Goal: Task Accomplishment & Management: Manage account settings

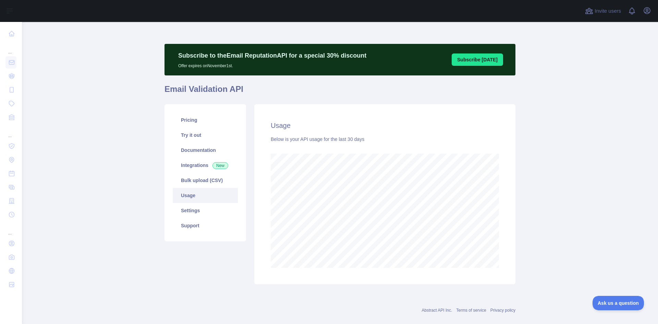
scroll to position [11, 0]
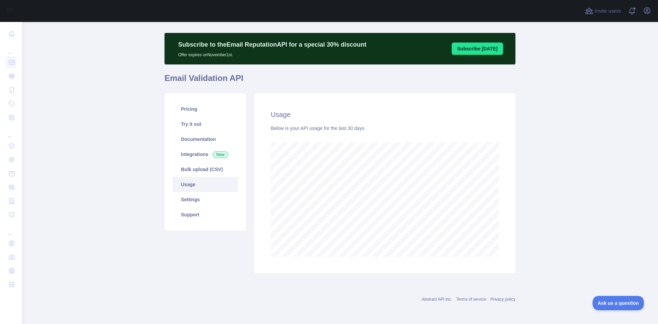
click at [187, 184] on link "Usage" at bounding box center [205, 184] width 65 height 15
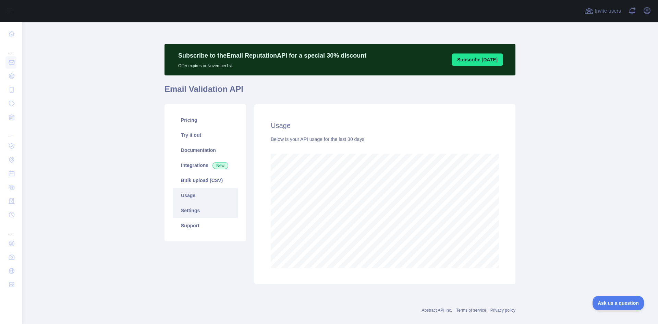
click at [191, 211] on link "Settings" at bounding box center [205, 210] width 65 height 15
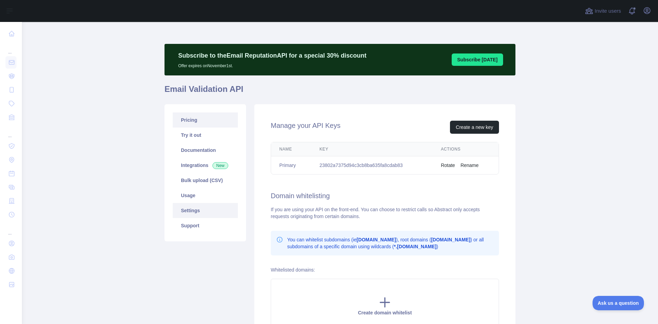
click at [188, 120] on link "Pricing" at bounding box center [205, 119] width 65 height 15
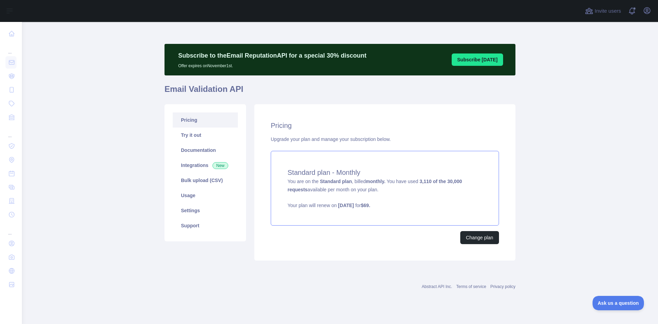
click at [374, 196] on div "Standard plan - Monthly You are on the Standard plan , billed monthly. You have…" at bounding box center [385, 188] width 228 height 75
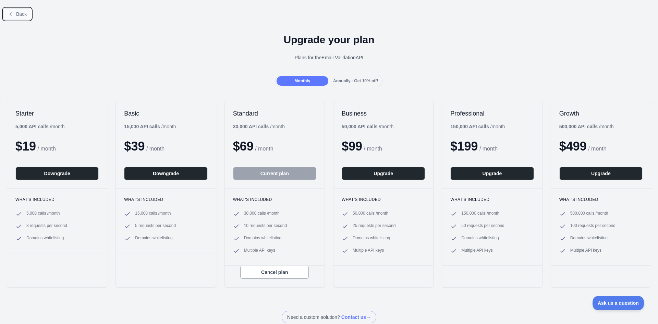
click at [17, 13] on span "Back" at bounding box center [21, 13] width 11 height 5
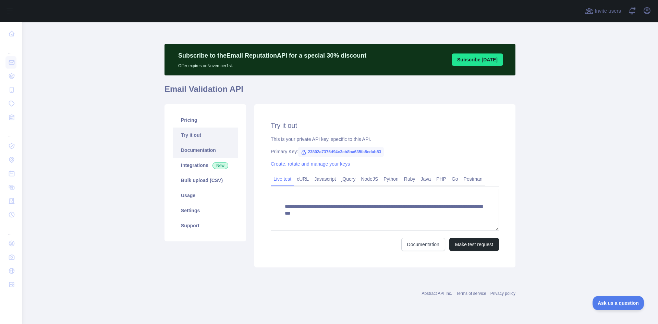
click at [187, 147] on link "Documentation" at bounding box center [205, 149] width 65 height 15
click at [193, 195] on link "Usage" at bounding box center [205, 195] width 65 height 15
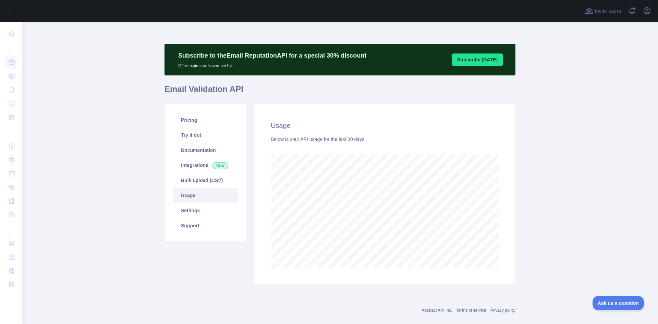
scroll to position [11, 0]
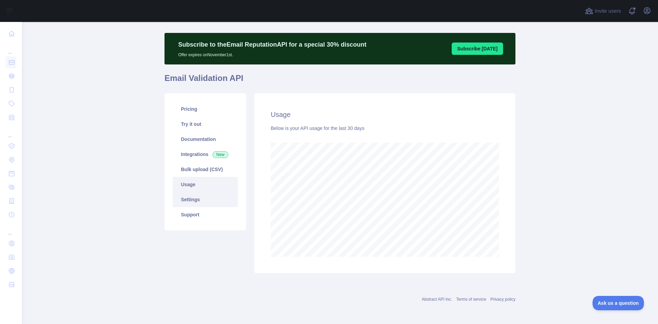
click at [191, 201] on link "Settings" at bounding box center [205, 199] width 65 height 15
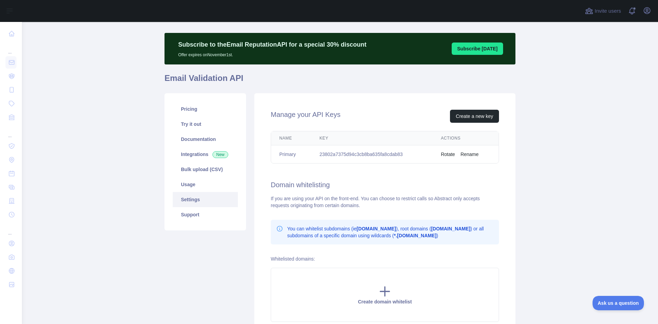
scroll to position [76, 0]
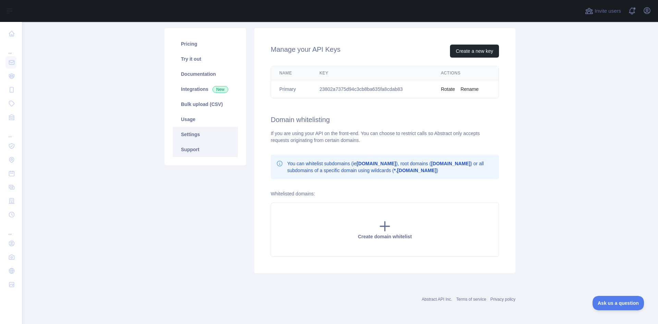
click at [185, 151] on link "Support" at bounding box center [205, 149] width 65 height 15
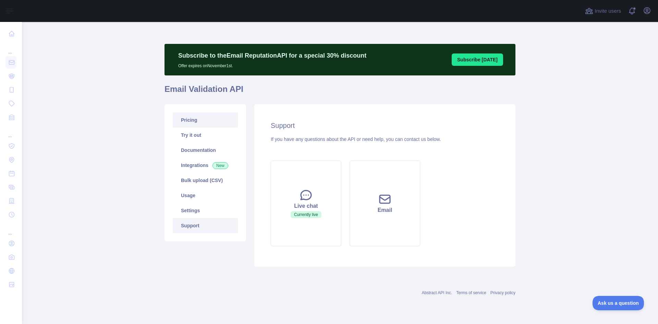
click at [194, 119] on link "Pricing" at bounding box center [205, 119] width 65 height 15
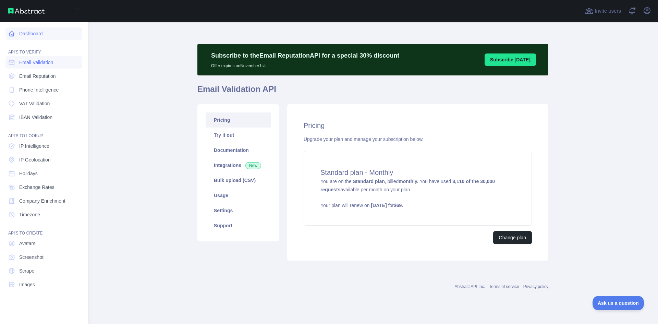
click at [12, 37] on link "Dashboard" at bounding box center [43, 33] width 77 height 12
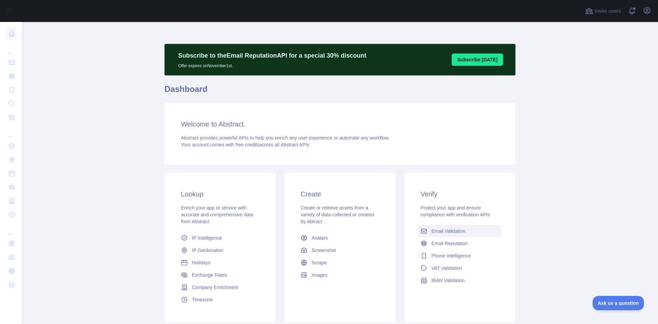
click at [451, 233] on span "Email Validation" at bounding box center [448, 230] width 34 height 7
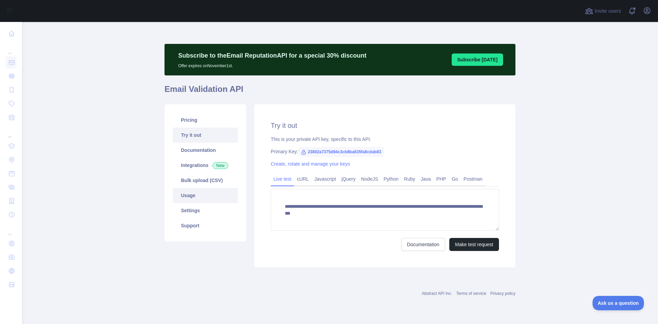
click at [189, 196] on link "Usage" at bounding box center [205, 195] width 65 height 15
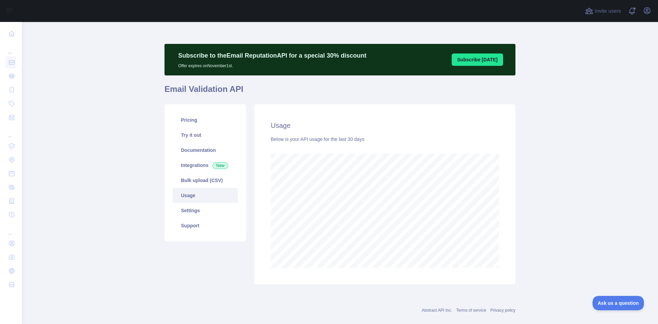
scroll to position [302, 630]
click at [646, 13] on icon "button" at bounding box center [646, 11] width 8 height 8
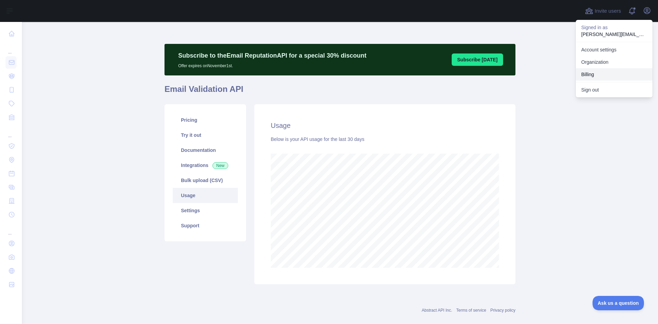
click at [593, 75] on button "Billing" at bounding box center [613, 74] width 77 height 12
